Goal: Task Accomplishment & Management: Complete application form

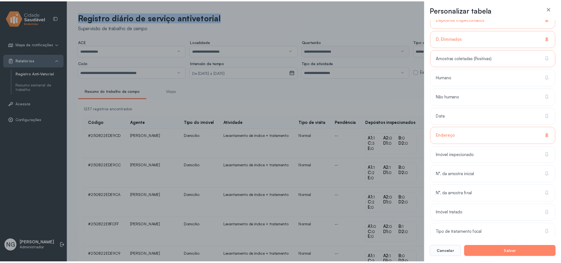
scroll to position [215, 0]
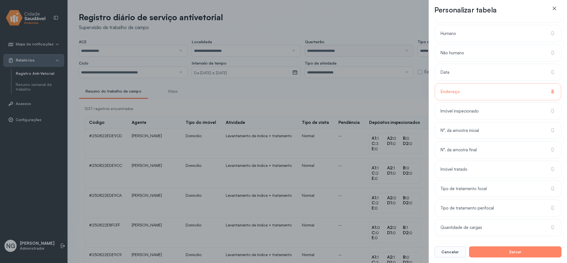
click at [556, 9] on icon at bounding box center [555, 9] width 6 height 6
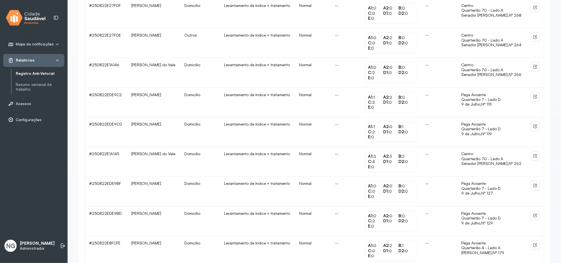
scroll to position [501, 0]
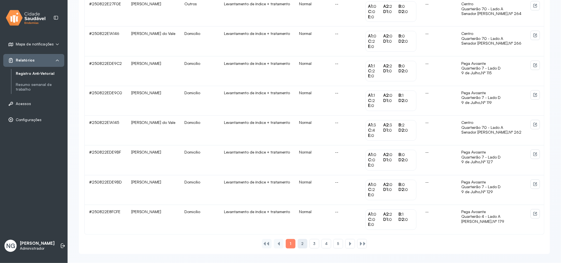
click at [301, 245] on span "2" at bounding box center [302, 243] width 2 height 5
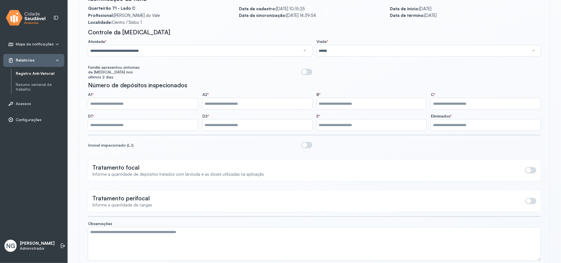
scroll to position [92, 0]
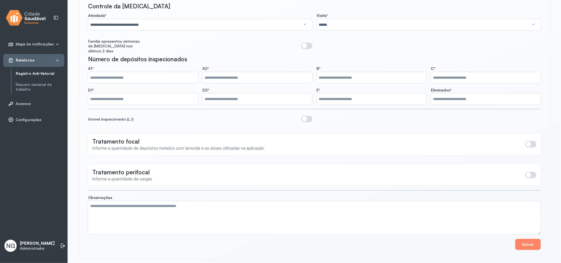
click at [307, 116] on span at bounding box center [306, 119] width 11 height 6
click at [101, 201] on textarea at bounding box center [314, 217] width 452 height 33
click at [531, 173] on span at bounding box center [530, 175] width 11 height 6
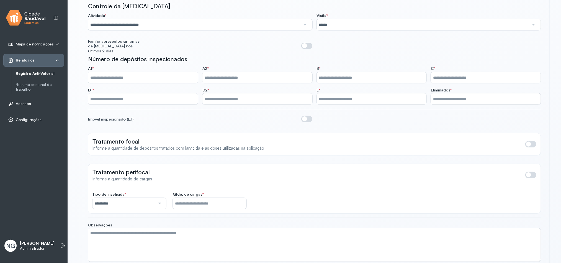
click at [532, 141] on span at bounding box center [530, 144] width 11 height 6
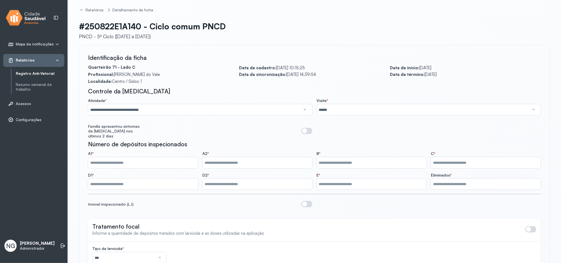
scroll to position [0, 0]
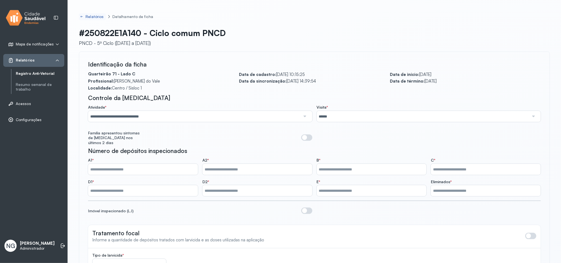
click at [92, 16] on div "Relatórios" at bounding box center [95, 16] width 19 height 5
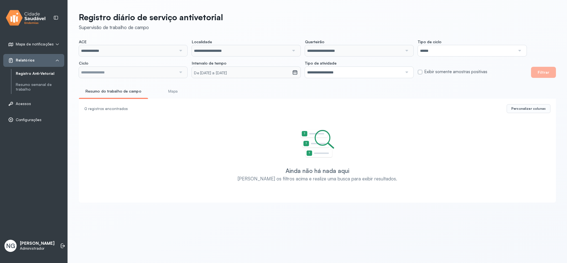
type input "**********"
drag, startPoint x: 543, startPoint y: 76, endPoint x: 359, endPoint y: 81, distance: 183.6
click at [542, 76] on button "Filtrar" at bounding box center [543, 72] width 25 height 11
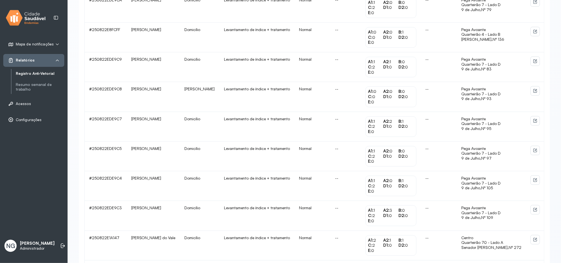
scroll to position [208, 0]
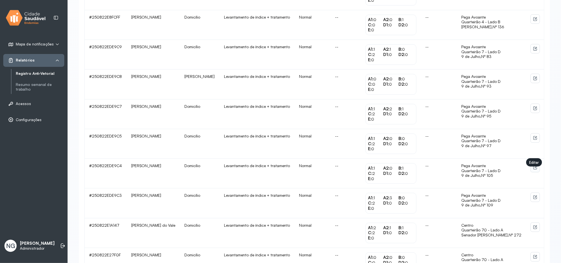
click at [534, 170] on icon at bounding box center [535, 167] width 4 height 4
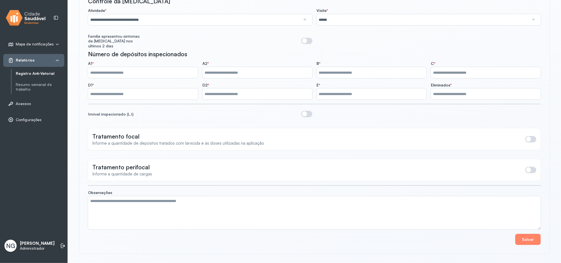
scroll to position [92, 0]
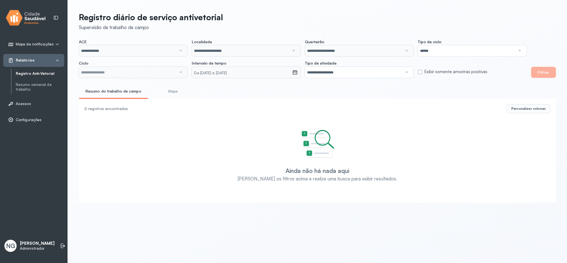
type input "**********"
click at [544, 73] on button "Filtrar" at bounding box center [543, 72] width 25 height 11
